Goal: Task Accomplishment & Management: Manage account settings

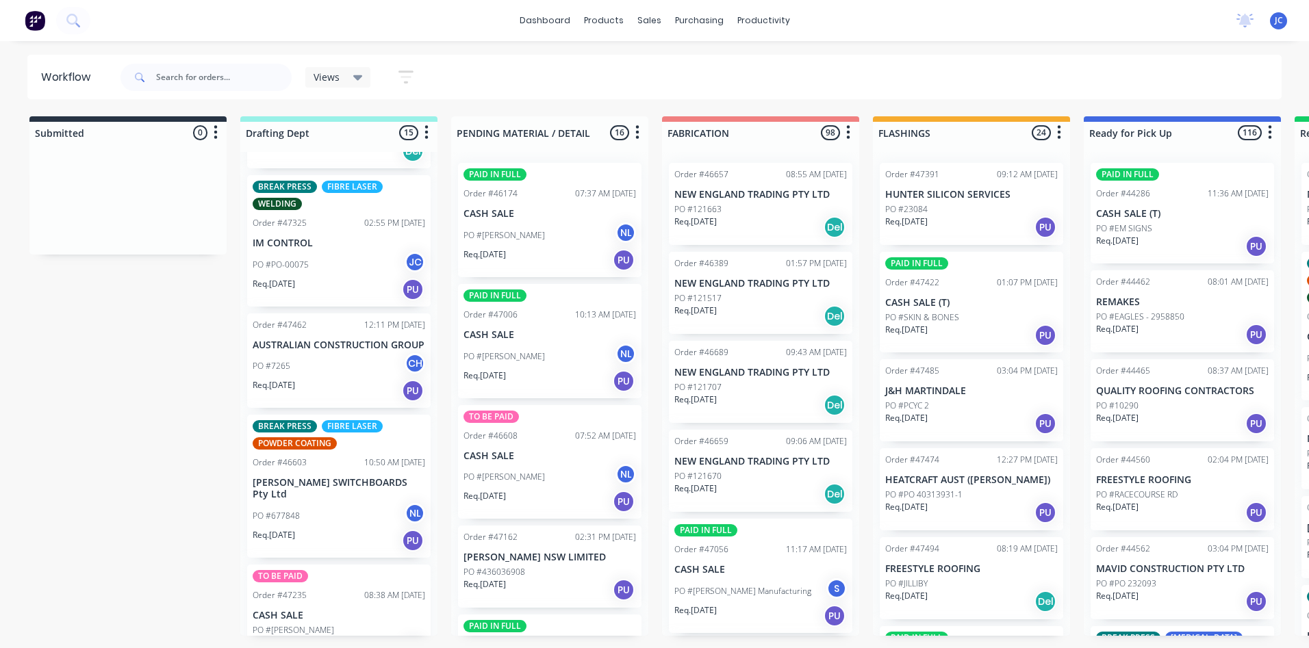
scroll to position [137, 0]
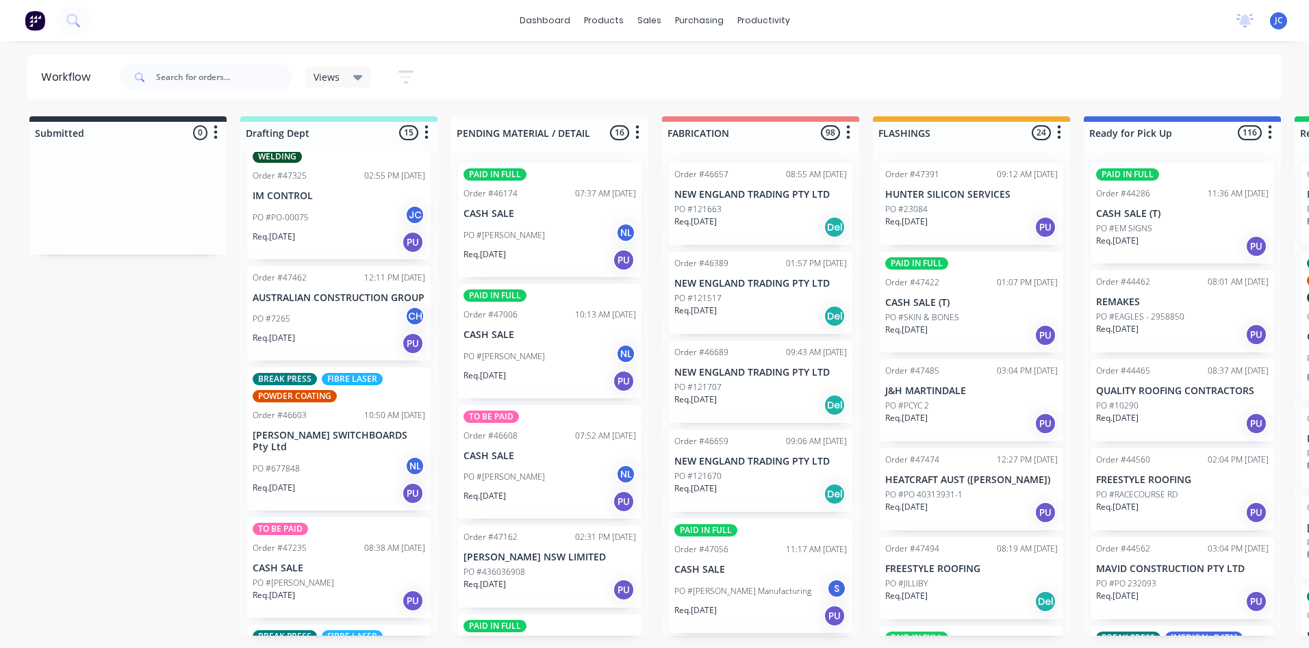
click at [352, 239] on div "Req. [DATE] PU" at bounding box center [339, 242] width 173 height 23
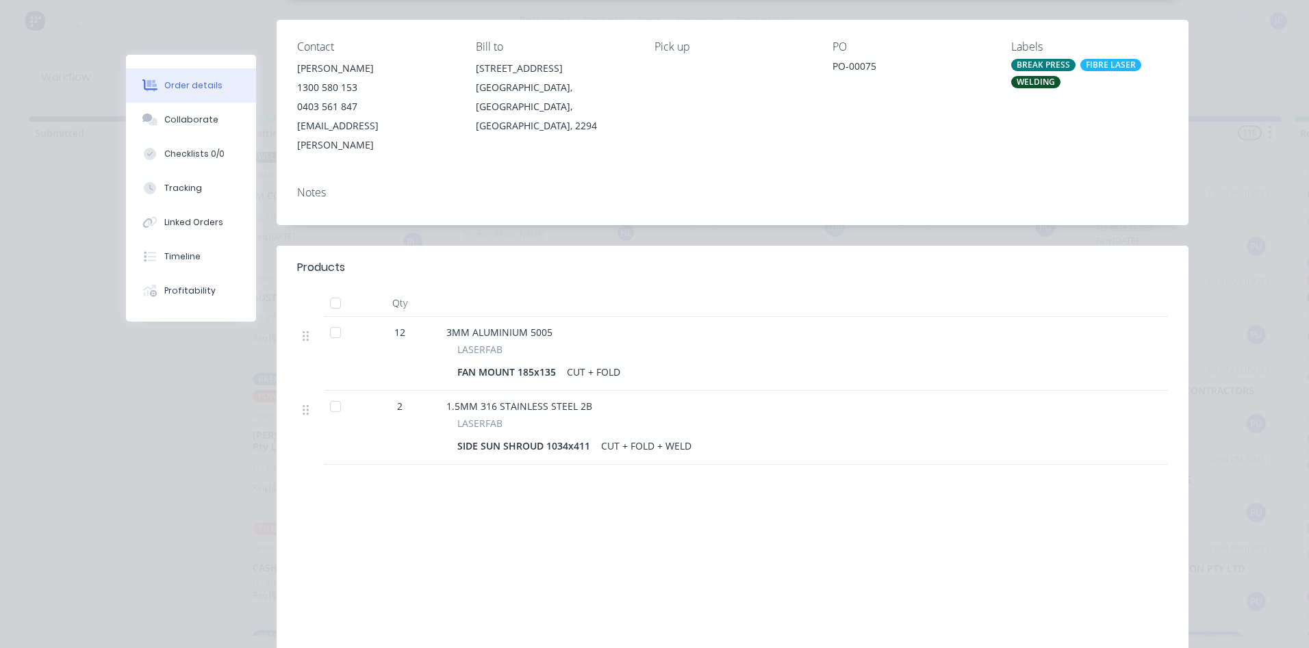
scroll to position [0, 0]
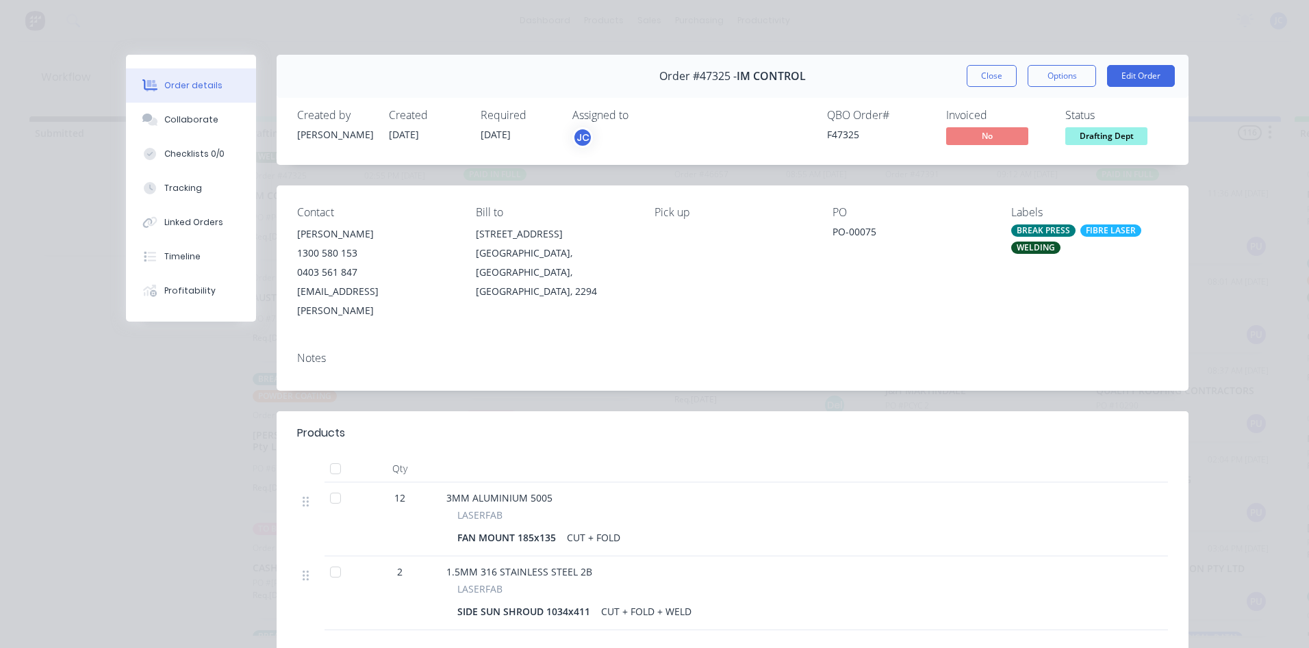
click at [492, 137] on span "[DATE]" at bounding box center [496, 134] width 30 height 13
click at [1126, 72] on button "Edit Order" at bounding box center [1141, 76] width 68 height 22
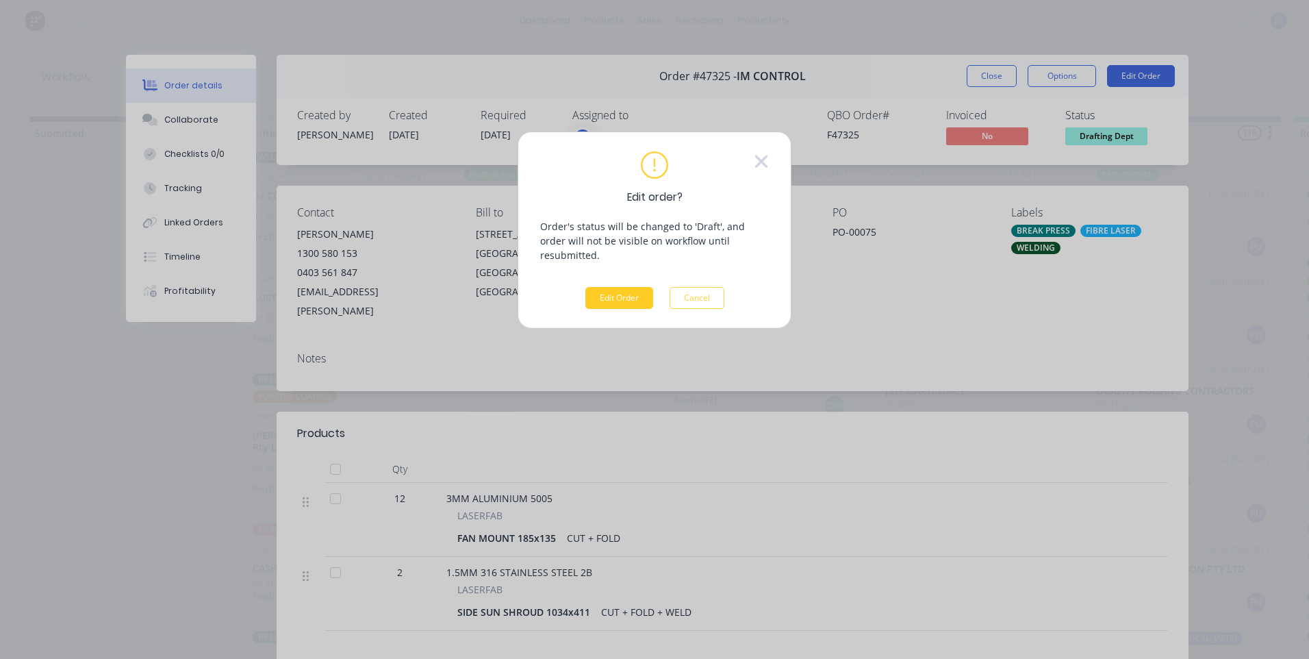
click at [616, 288] on button "Edit Order" at bounding box center [619, 298] width 68 height 22
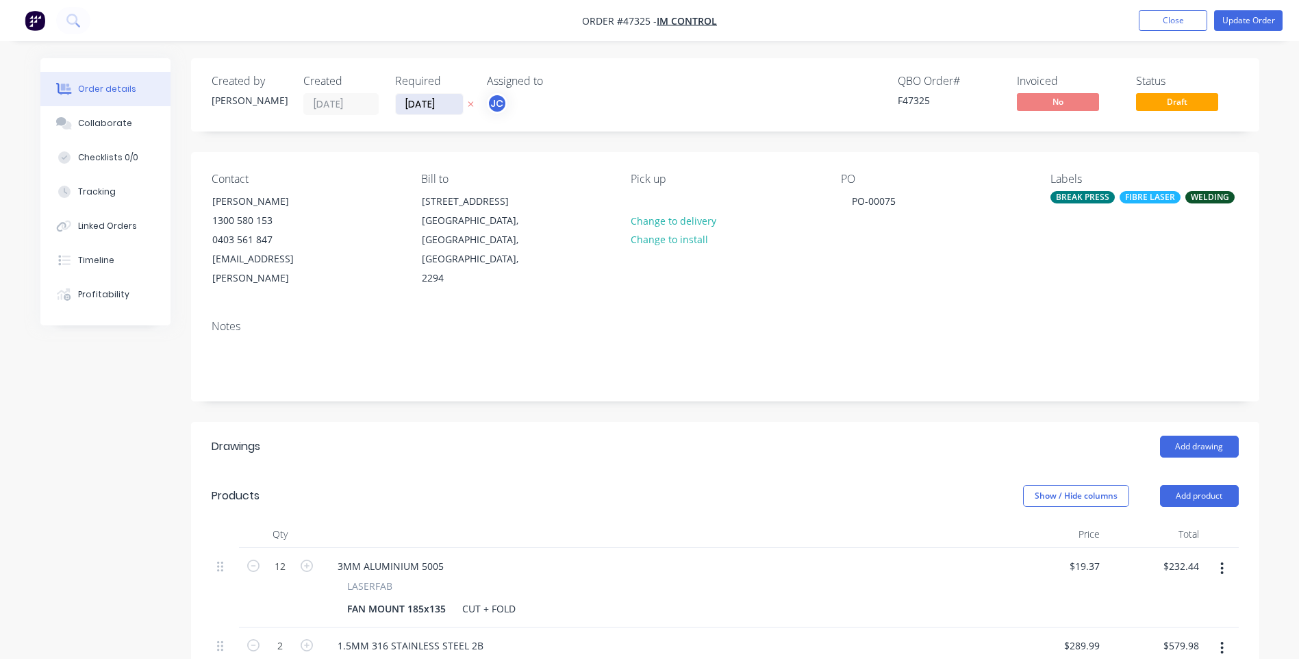
click at [411, 105] on input "[DATE]" at bounding box center [429, 104] width 67 height 21
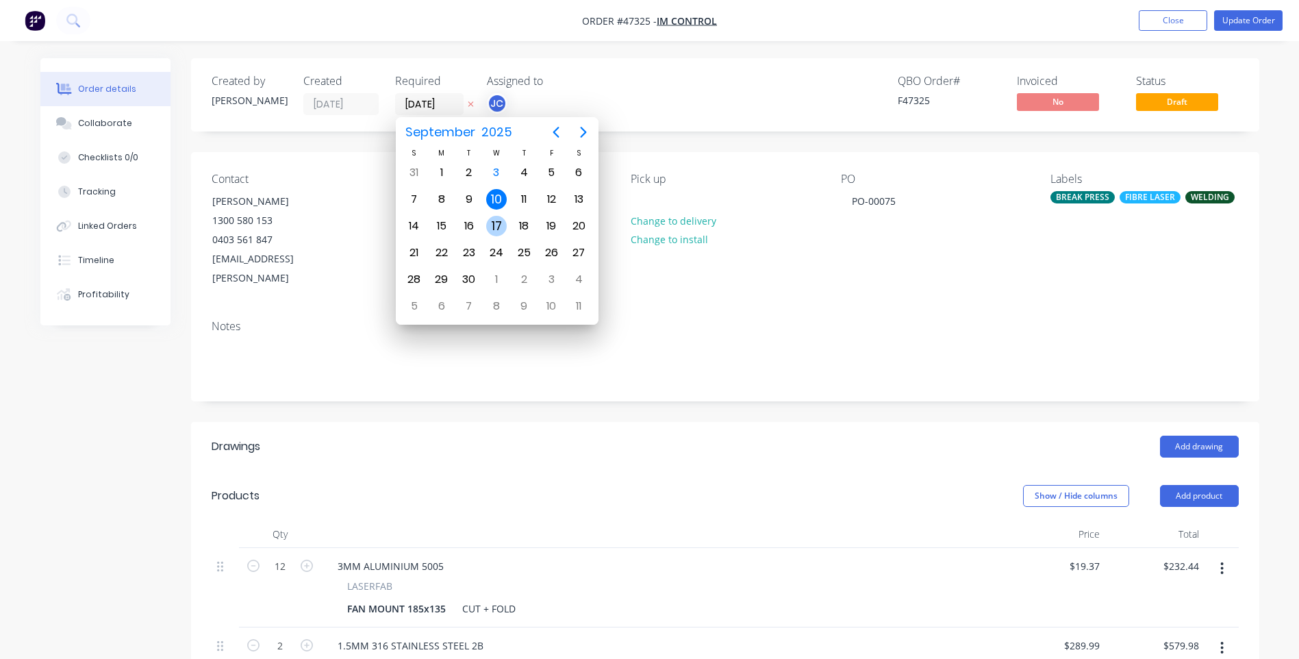
click at [499, 218] on div "17" at bounding box center [496, 226] width 21 height 21
type input "[DATE]"
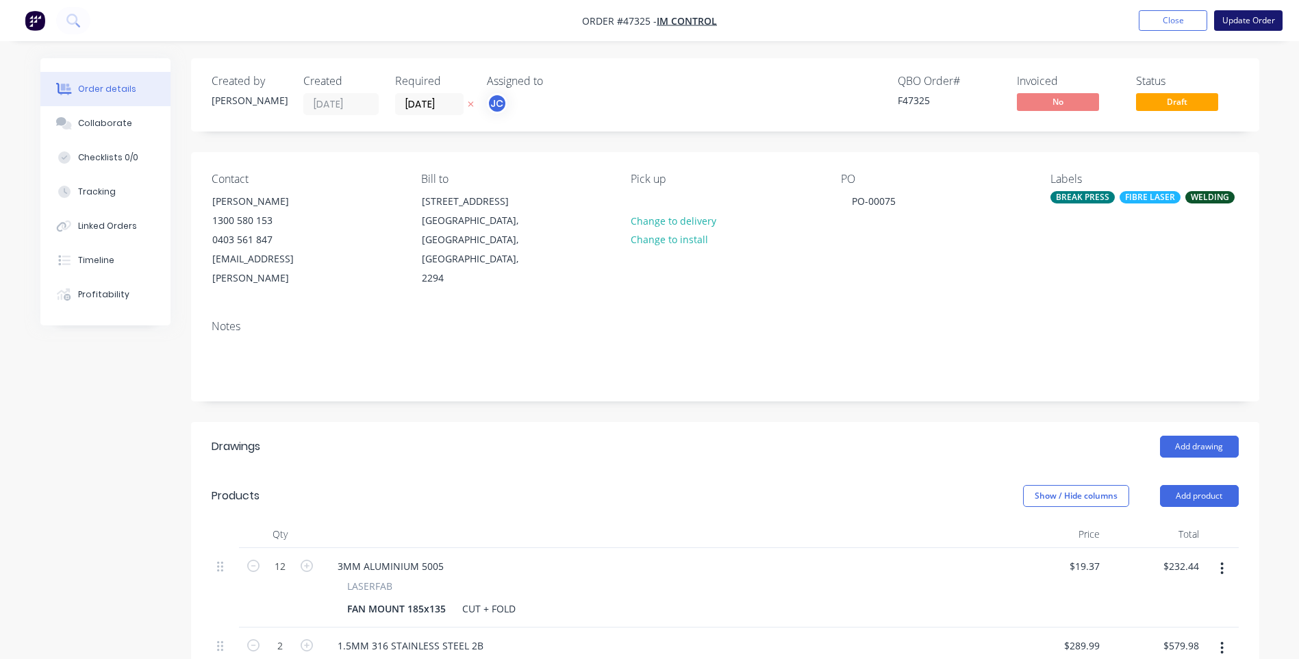
click at [1227, 19] on button "Update Order" at bounding box center [1248, 20] width 68 height 21
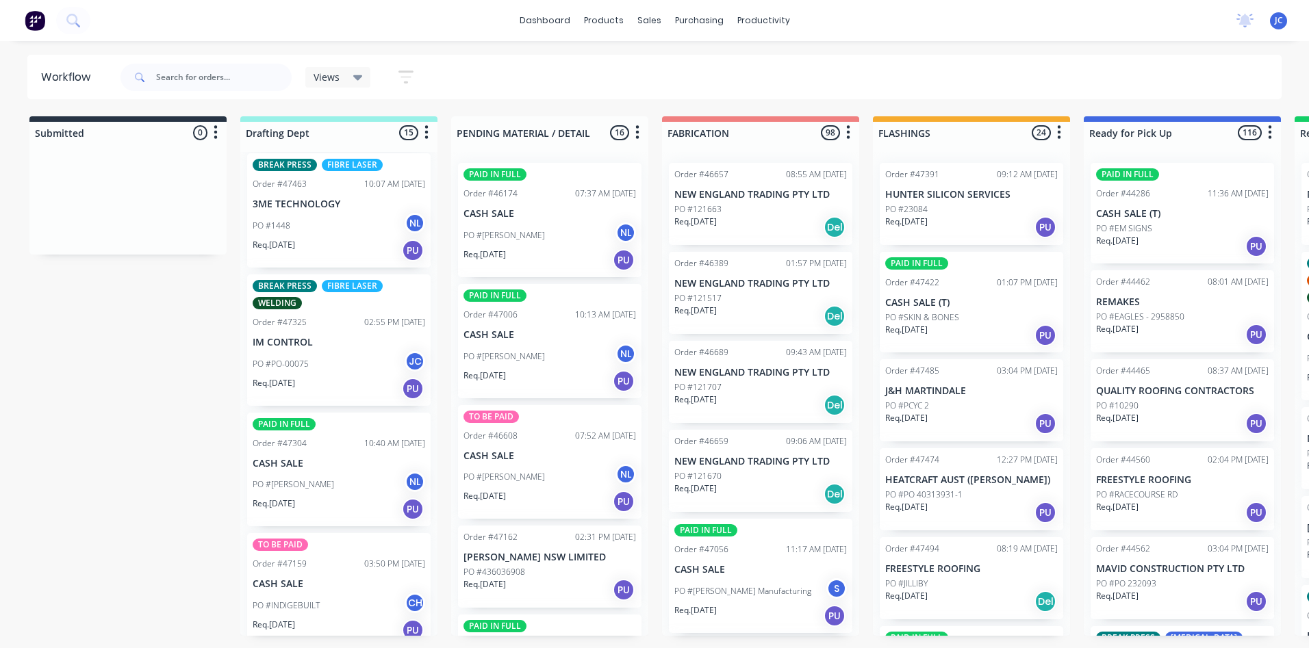
scroll to position [479, 0]
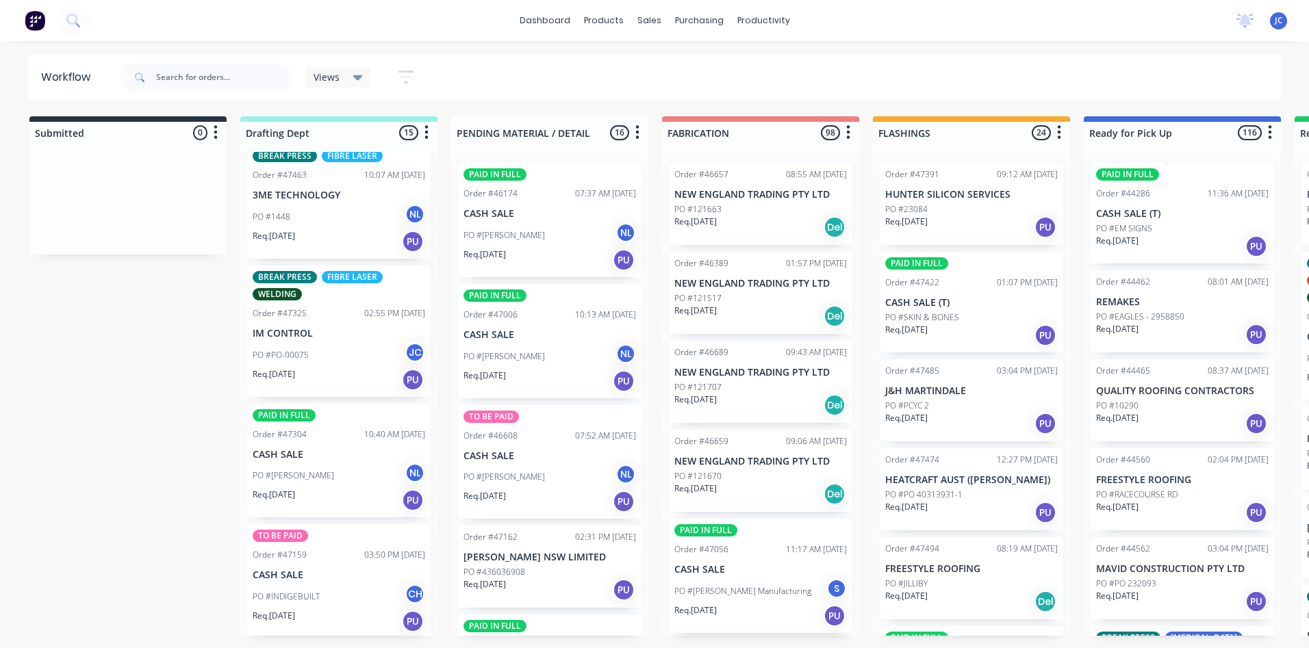
click at [294, 341] on div "BREAK PRESS FIBRE LASER WELDING Order #47325 02:55 PM [DATE] IM CONTROL PO #PO-…" at bounding box center [339, 331] width 184 height 131
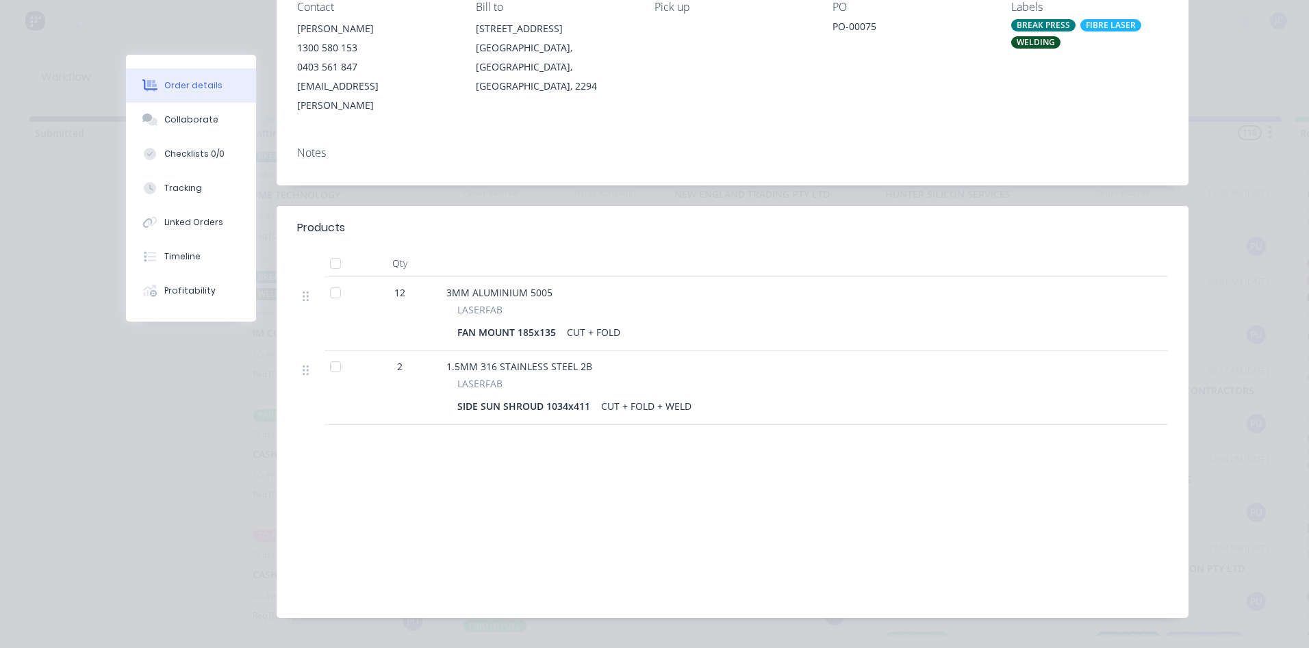
scroll to position [0, 0]
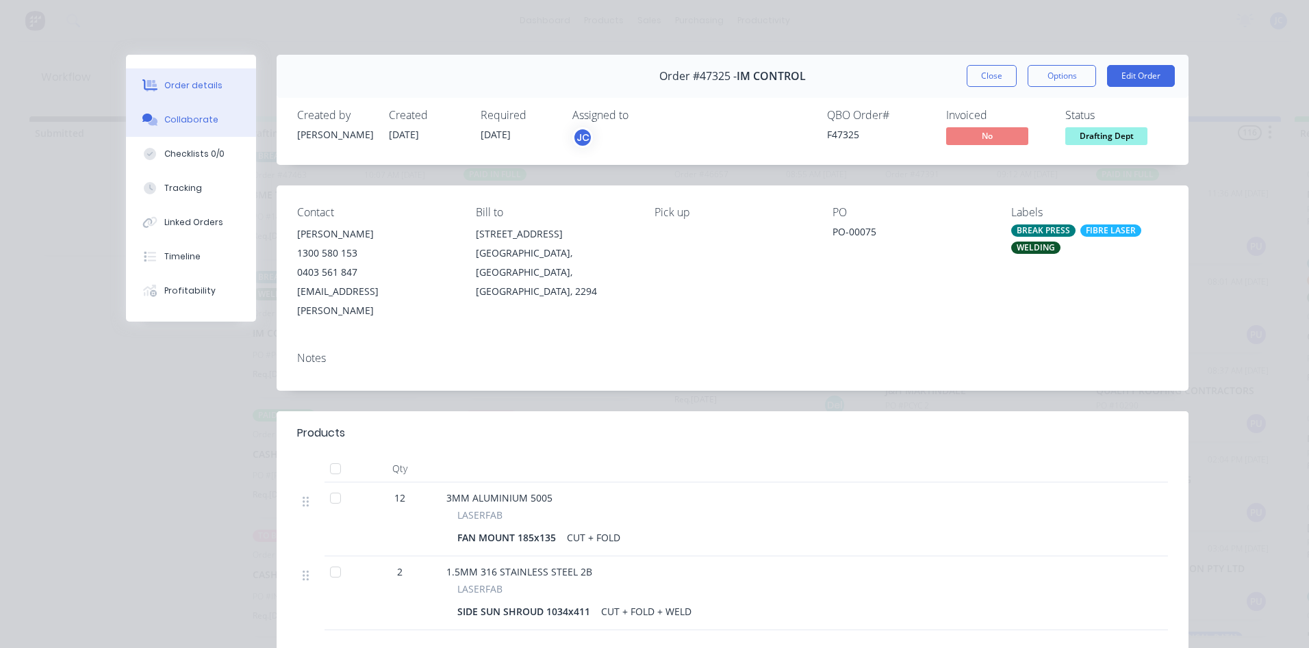
click at [181, 114] on div "Collaborate" at bounding box center [191, 120] width 54 height 12
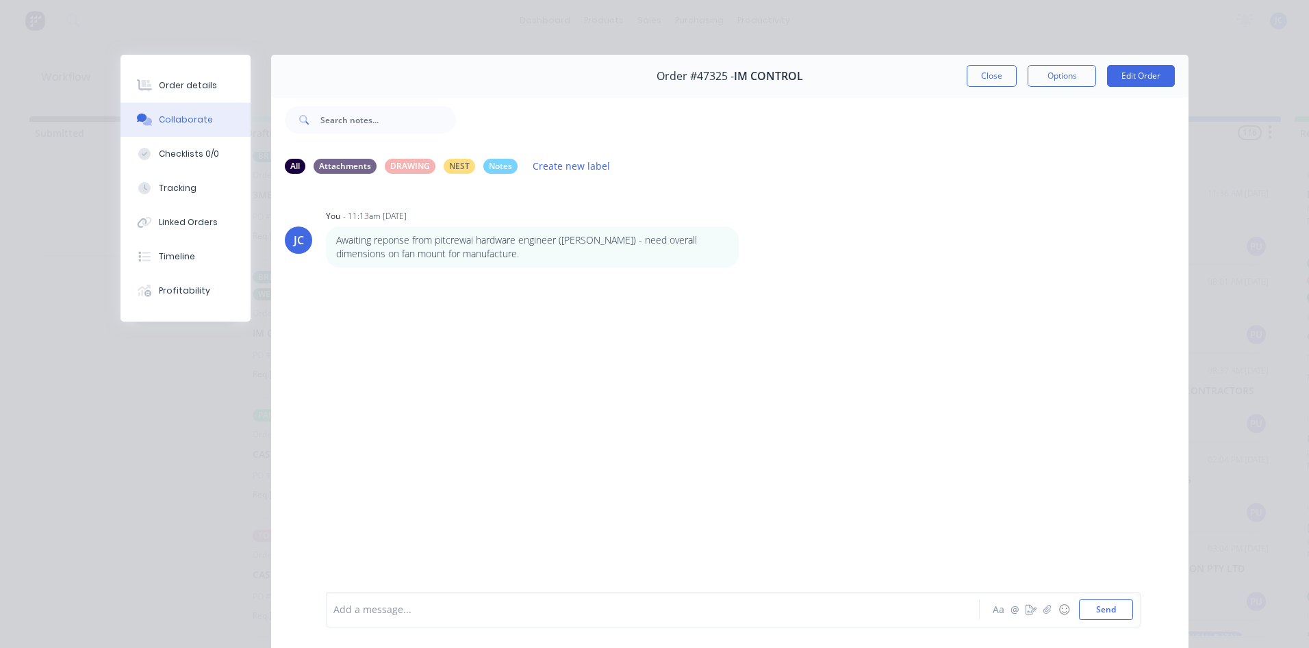
click at [429, 609] on div at bounding box center [633, 610] width 599 height 14
click at [990, 81] on button "Close" at bounding box center [992, 76] width 50 height 22
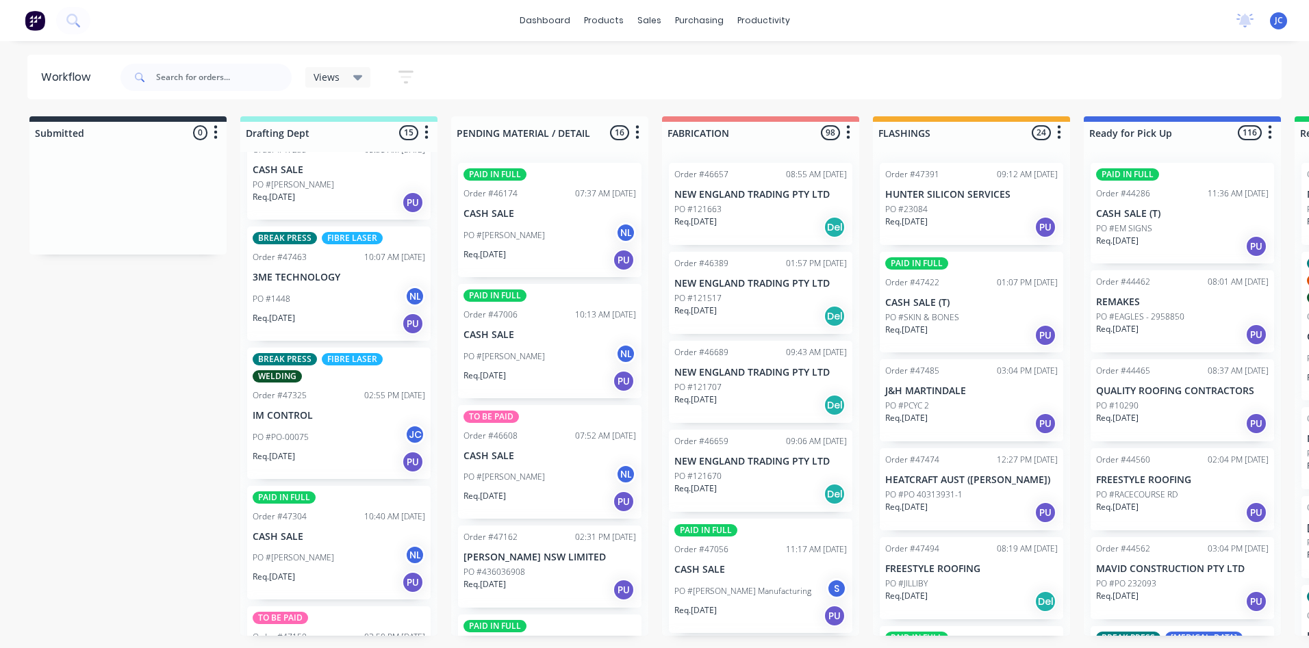
scroll to position [400, 0]
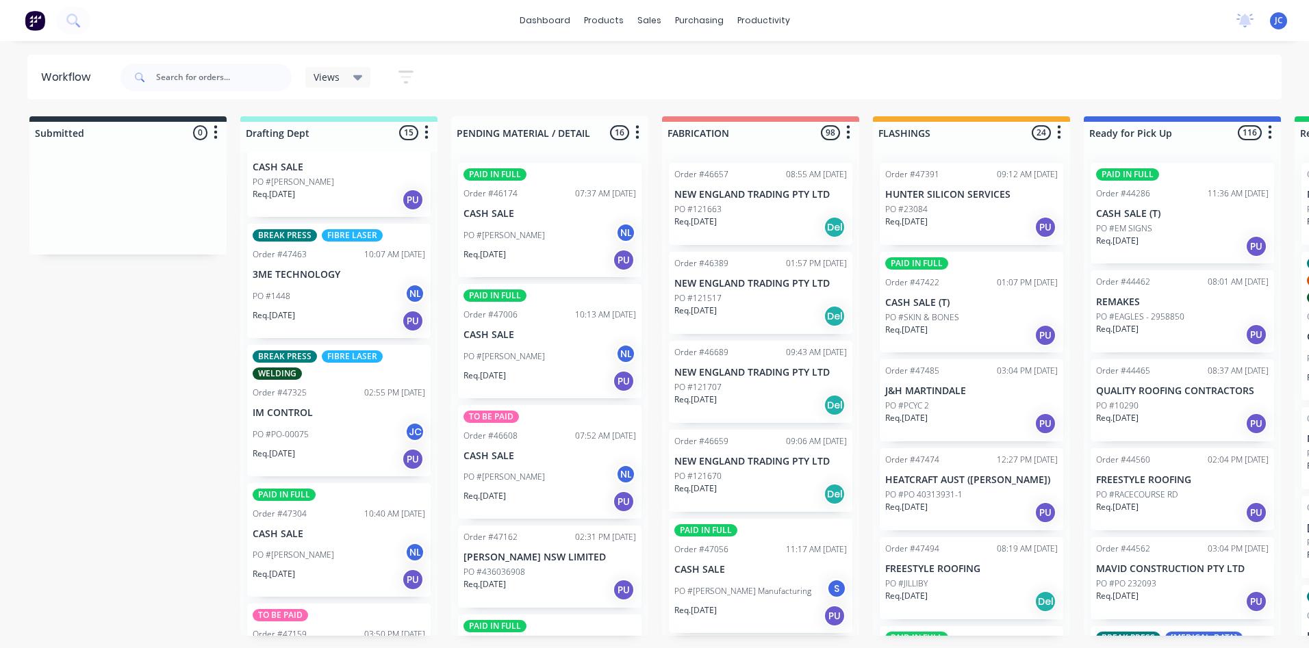
click at [325, 420] on div "BREAK PRESS FIBRE LASER WELDING Order #47325 02:55 PM [DATE] IM CONTROL PO #PO-…" at bounding box center [339, 410] width 184 height 131
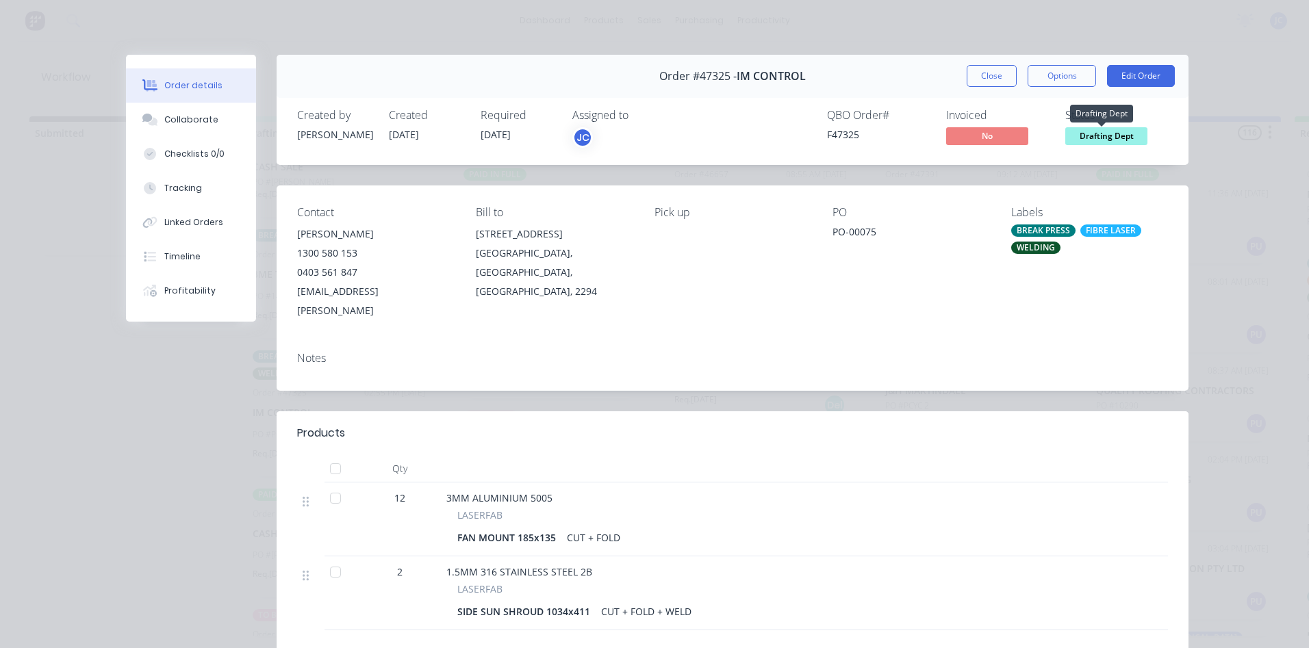
click at [1106, 139] on span "Drafting Dept" at bounding box center [1106, 135] width 82 height 17
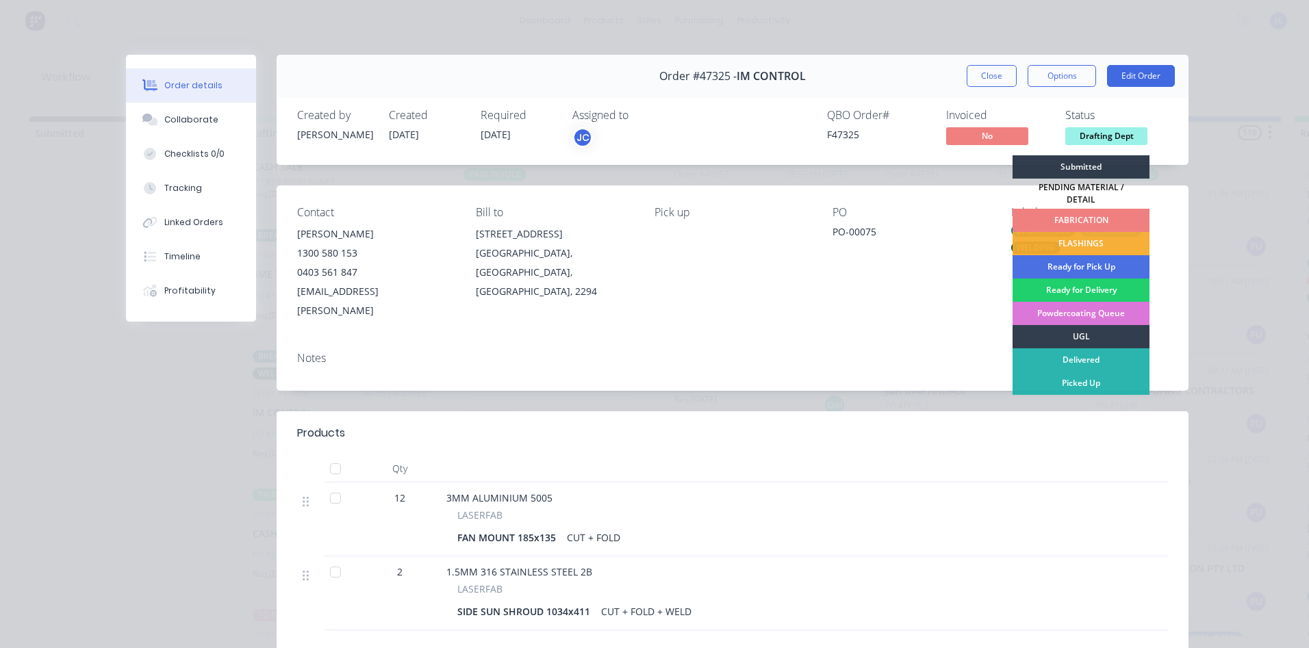
click at [1068, 214] on div "FABRICATION" at bounding box center [1081, 220] width 137 height 23
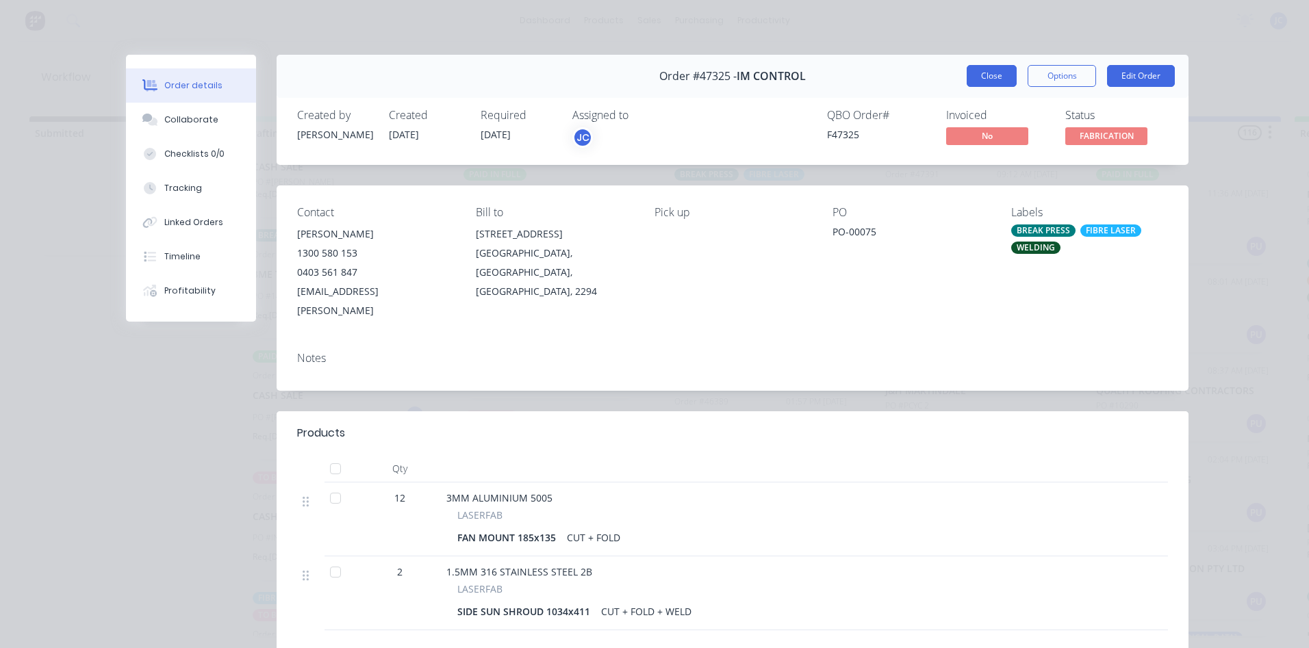
click at [983, 76] on button "Close" at bounding box center [992, 76] width 50 height 22
